Goal: Information Seeking & Learning: Learn about a topic

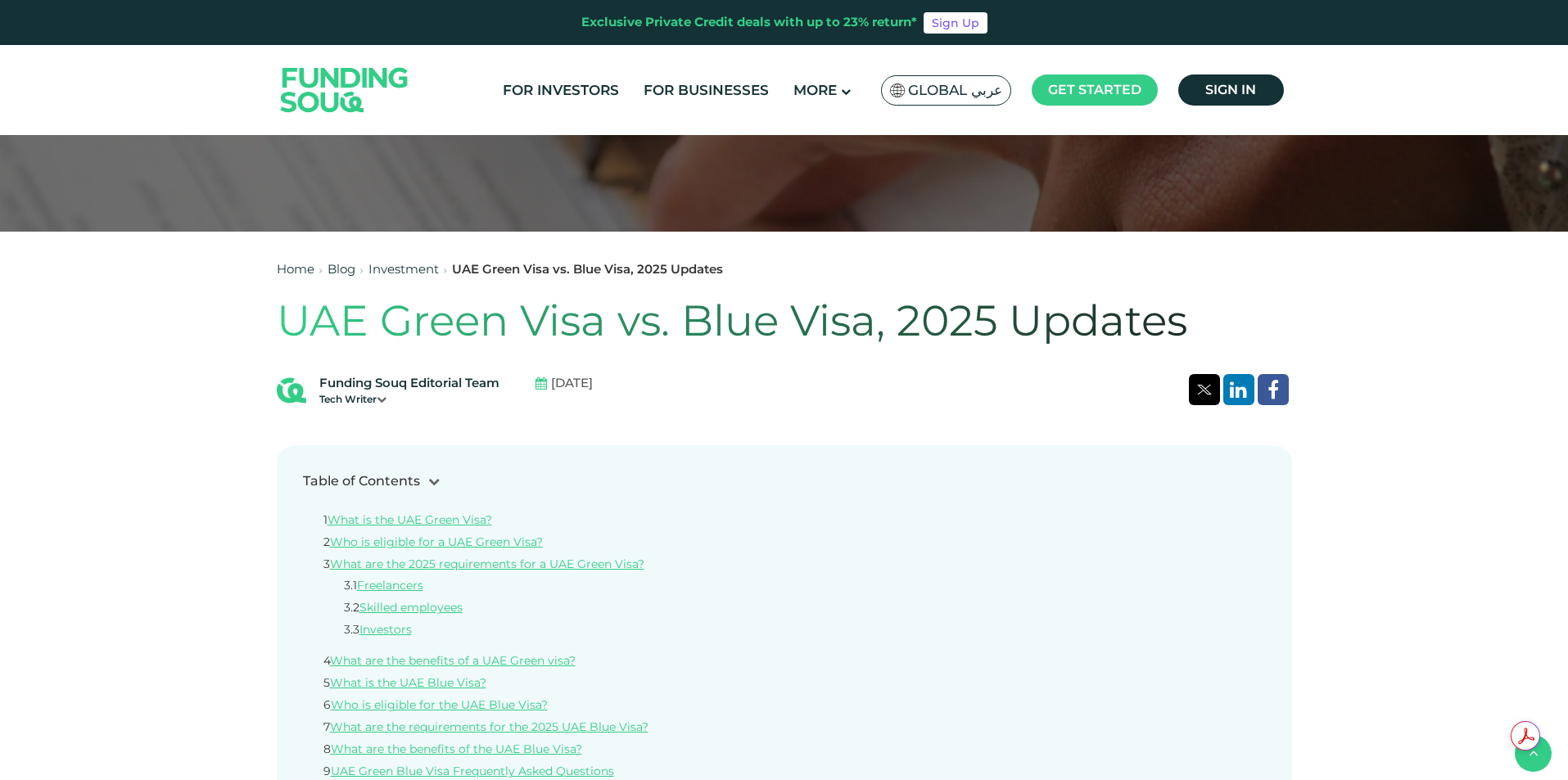
scroll to position [492, 0]
click at [987, 94] on span "Global عربي" at bounding box center [954, 90] width 94 height 18
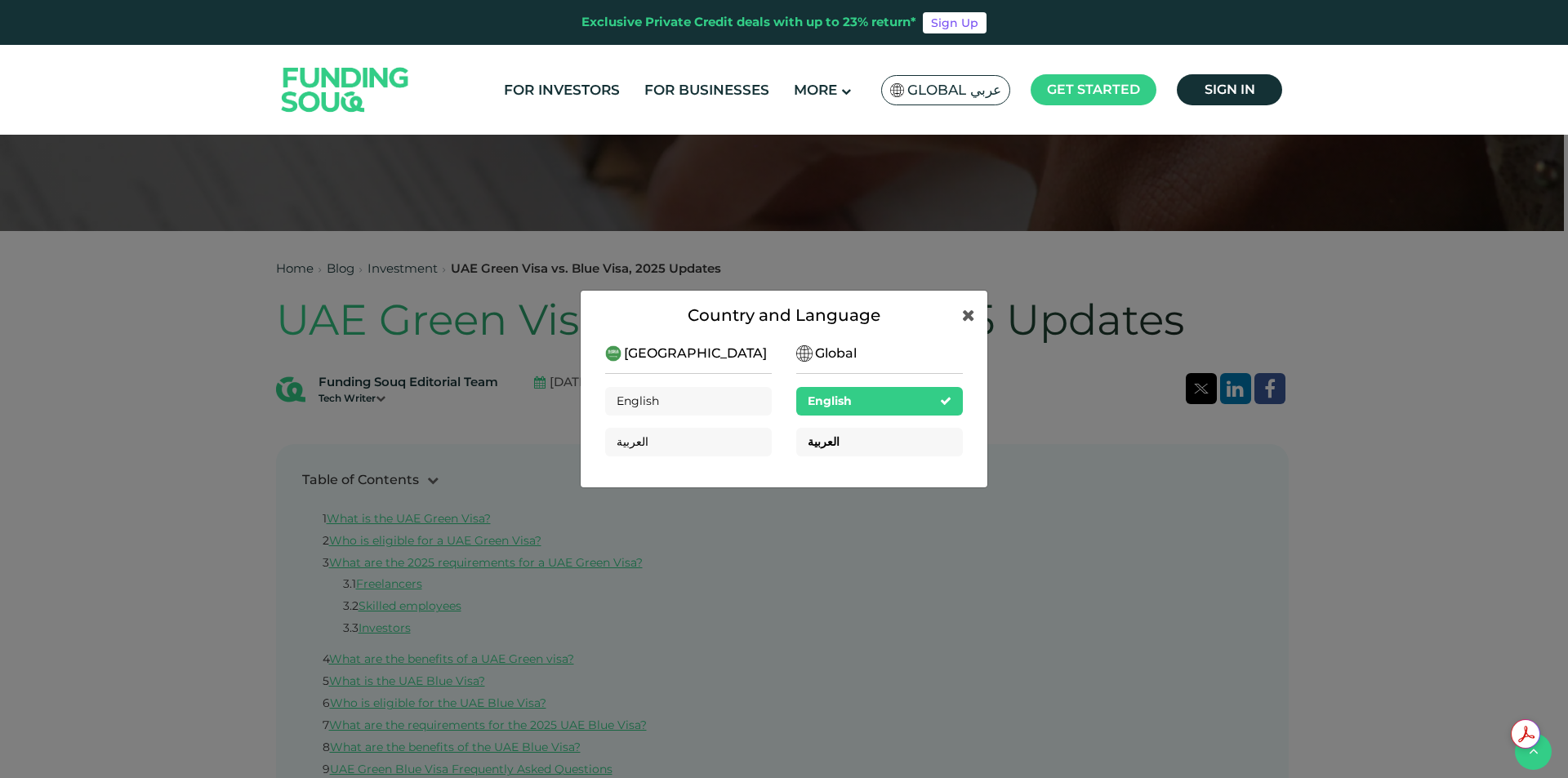
click at [808, 433] on div "العربية" at bounding box center [823, 442] width 32 height 17
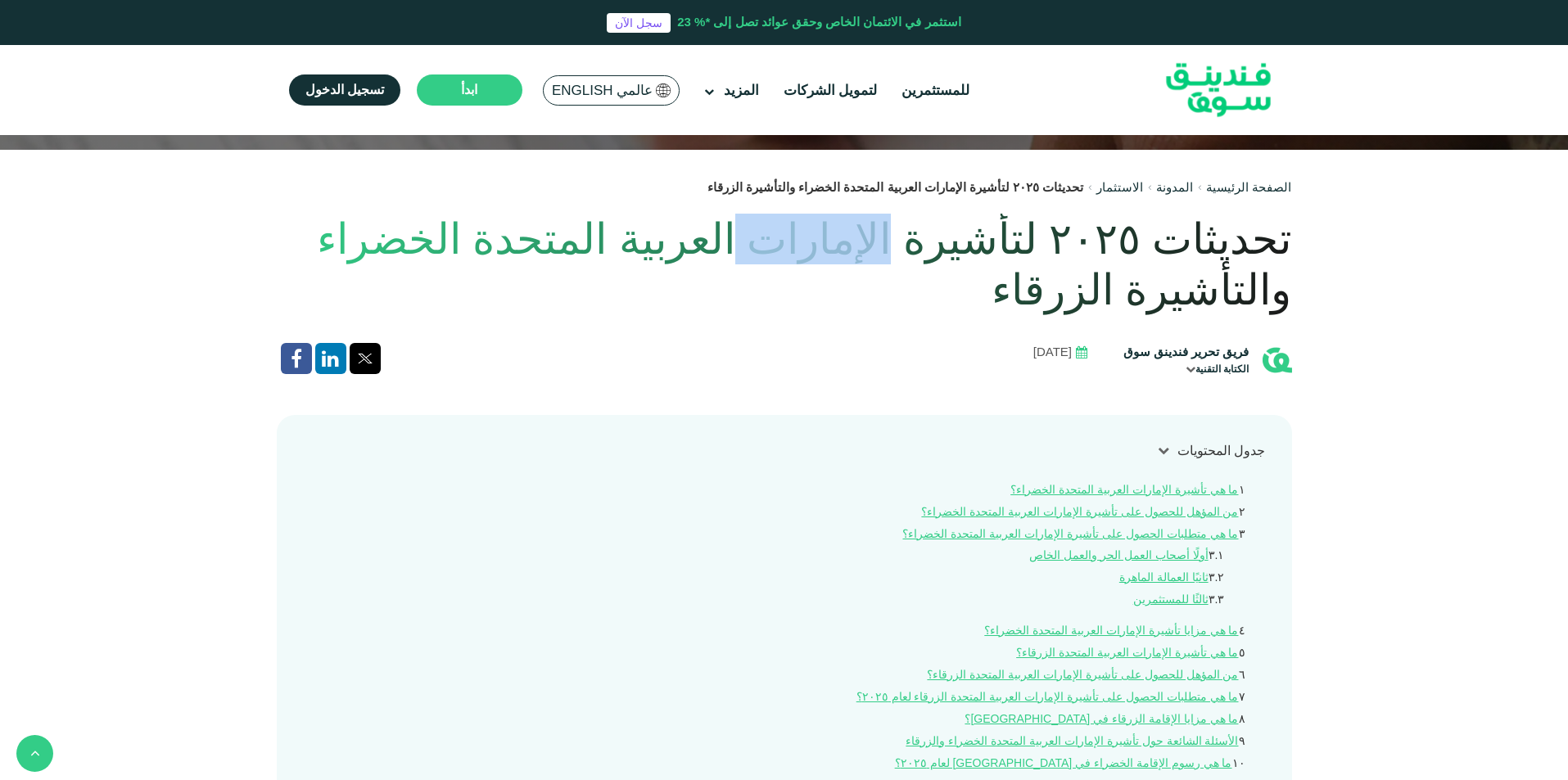
click at [872, 244] on h1 "تحديثات ٢٠٢٥ لتأشيرة الإمارات العربية المتحدة الخضراء والتأشيرة الزرقاء" at bounding box center [784, 265] width 1015 height 102
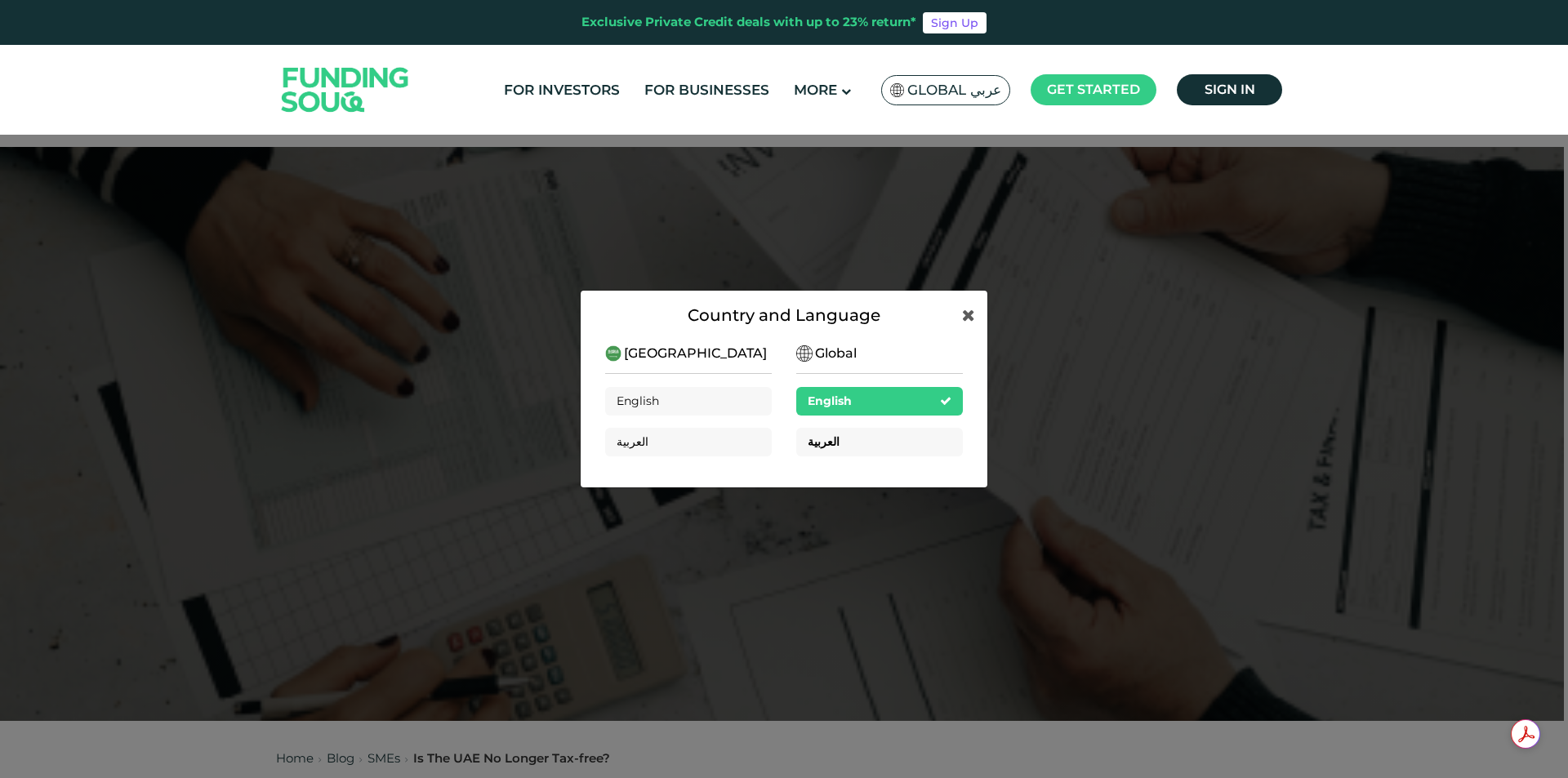
click at [838, 428] on div "العربية" at bounding box center [880, 442] width 167 height 28
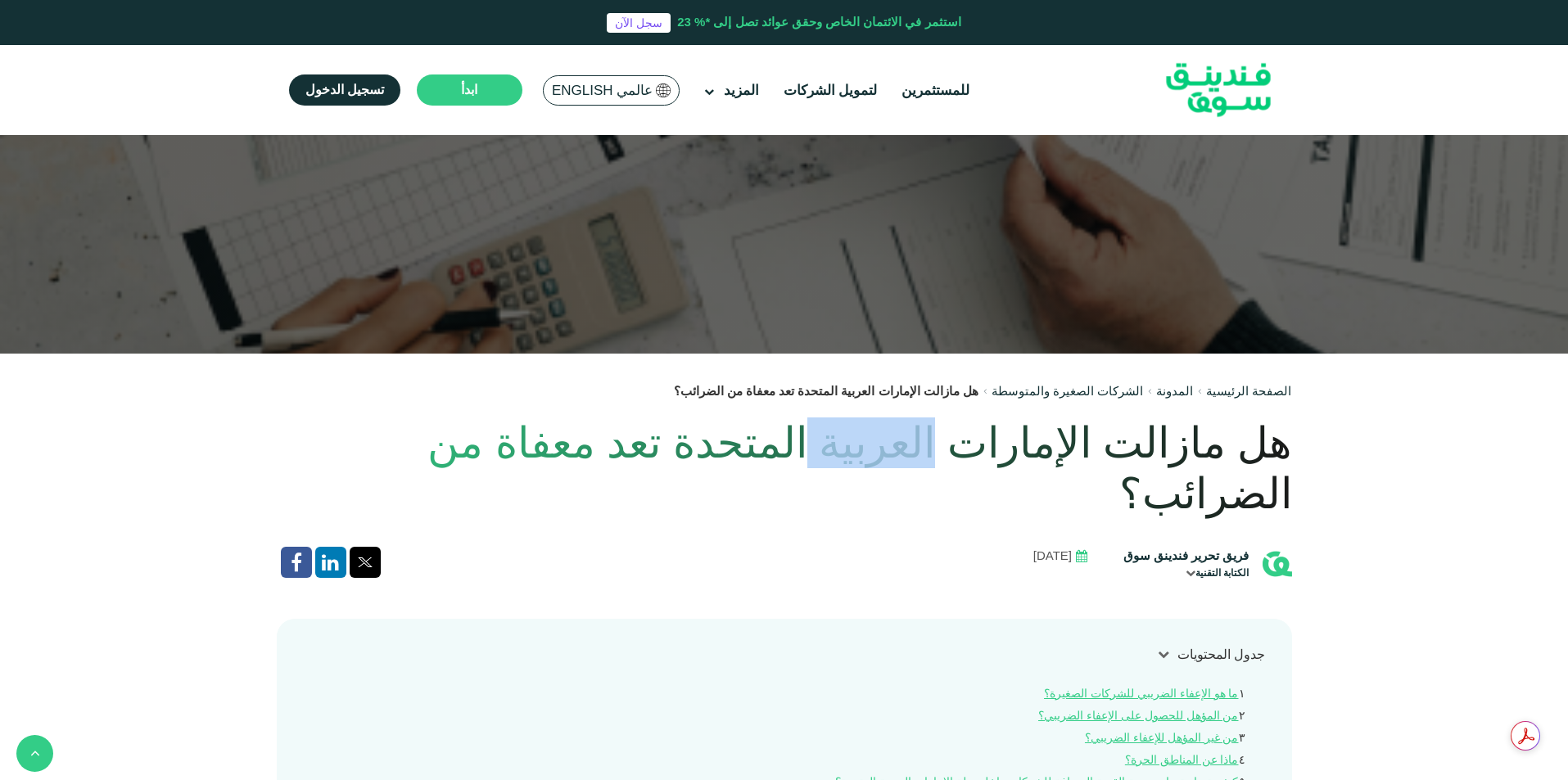
click at [922, 439] on h1 "هل مازالت الإمارات العربية المتحدة تعد معفاة من الضرائب؟" at bounding box center [784, 469] width 1015 height 102
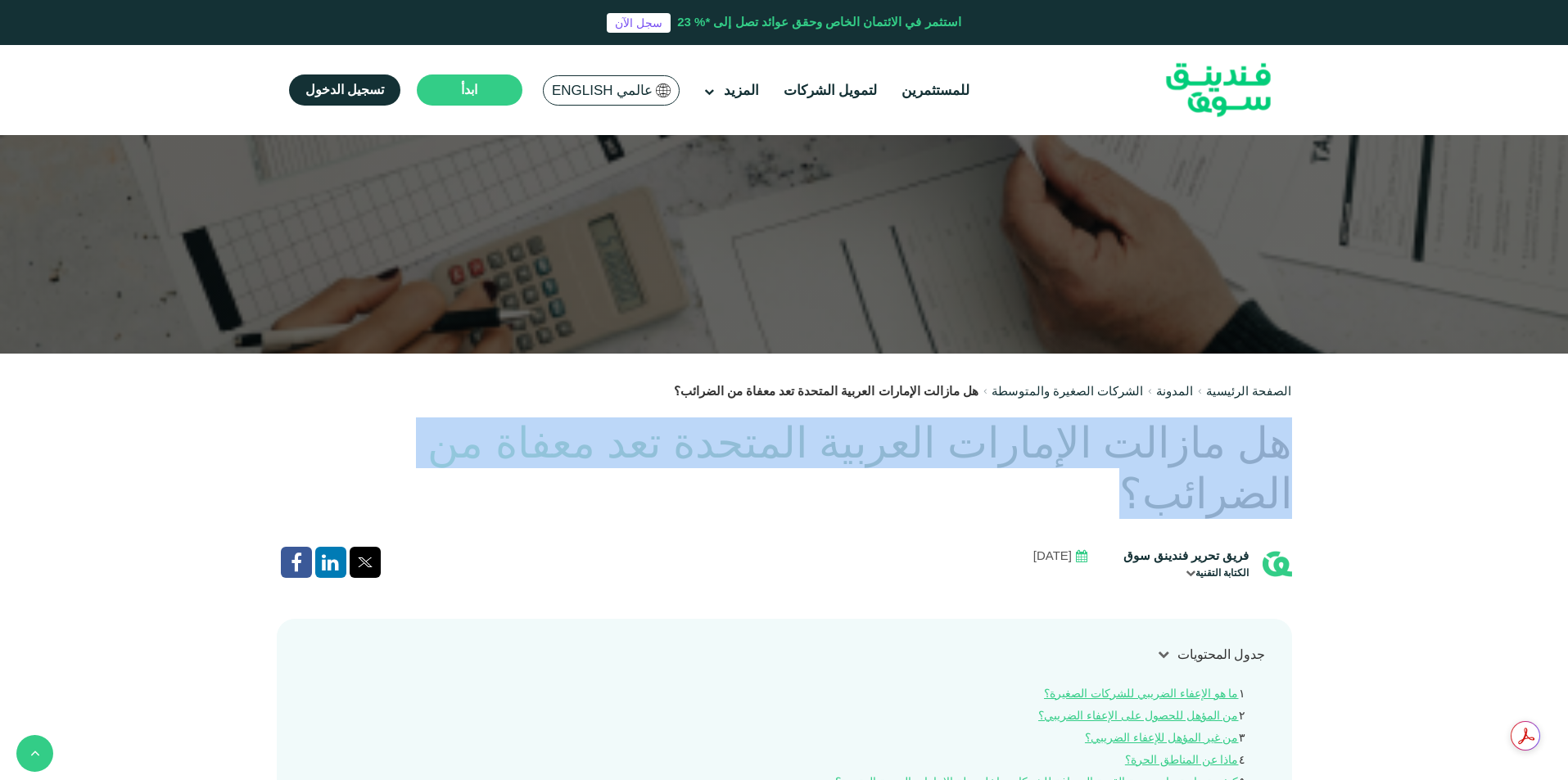
click at [922, 439] on h1 "هل مازالت الإمارات العربية المتحدة تعد معفاة من الضرائب؟" at bounding box center [784, 469] width 1015 height 102
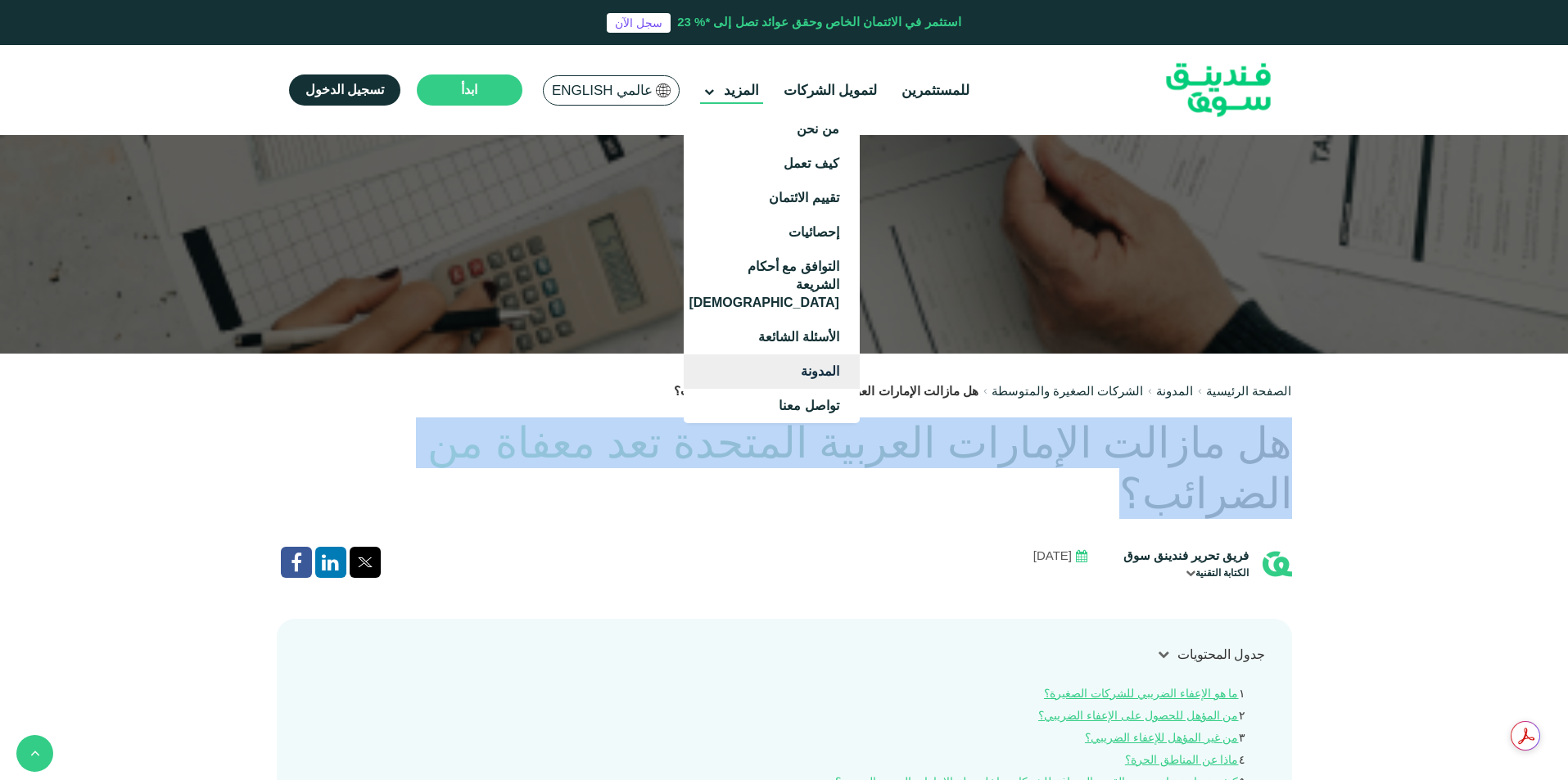
click at [803, 355] on link "المدونة" at bounding box center [772, 371] width 176 height 34
